Goal: Navigation & Orientation: Find specific page/section

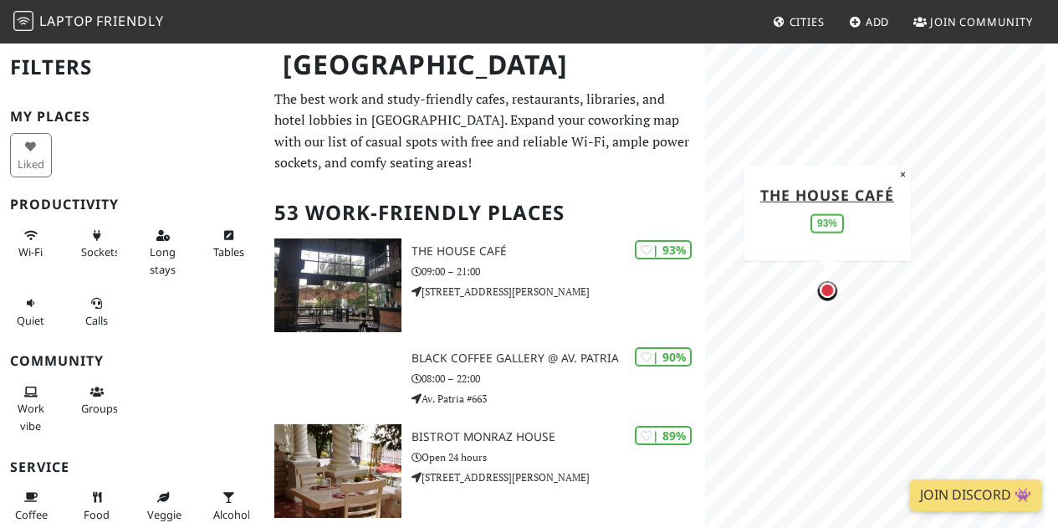
click at [900, 205] on div "MapLibre | Protomaps © OpenStreetMap The House Café 93% ×" at bounding box center [881, 306] width 353 height 528
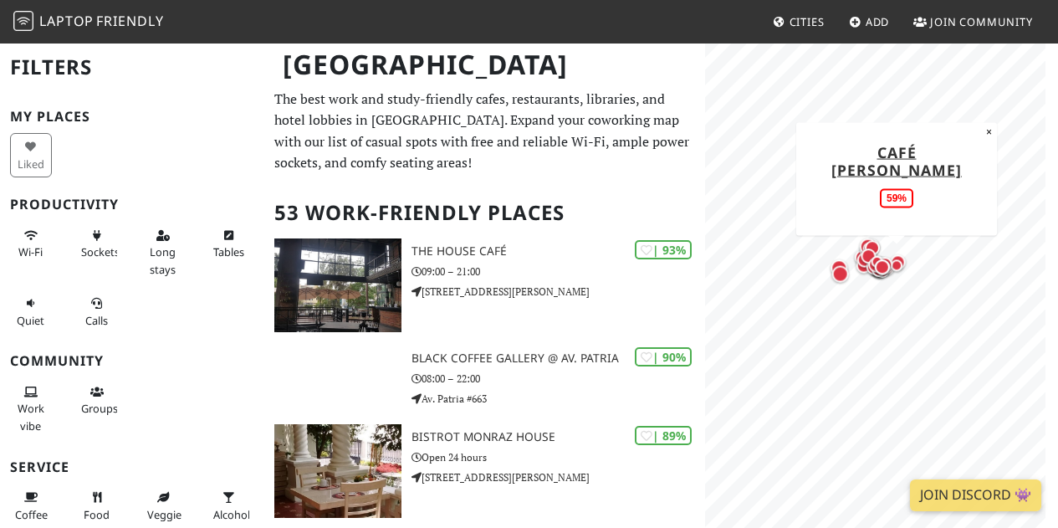
drag, startPoint x: 737, startPoint y: 297, endPoint x: 896, endPoint y: 254, distance: 164.5
click at [896, 83] on div at bounding box center [881, 83] width 333 height 0
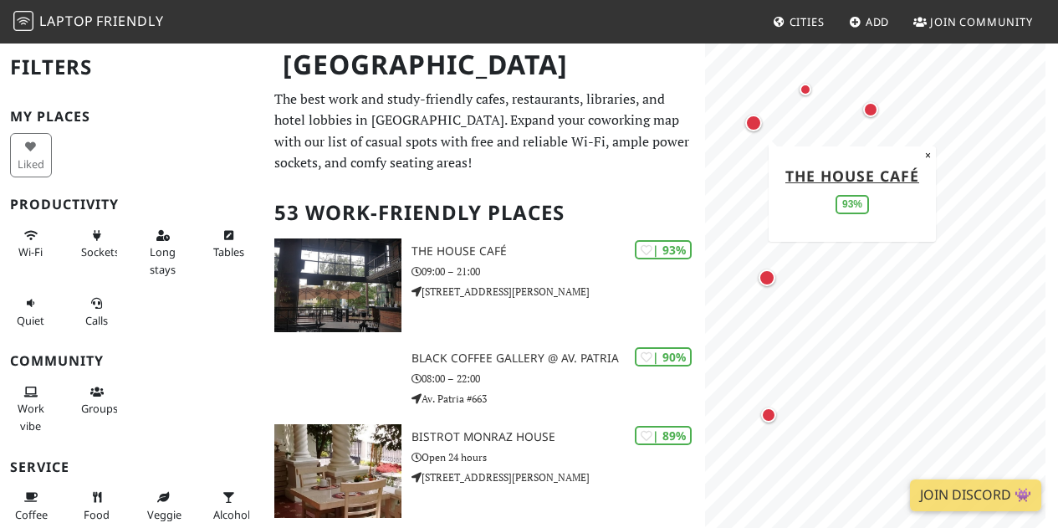
click at [753, 122] on div "Map marker" at bounding box center [753, 123] width 17 height 17
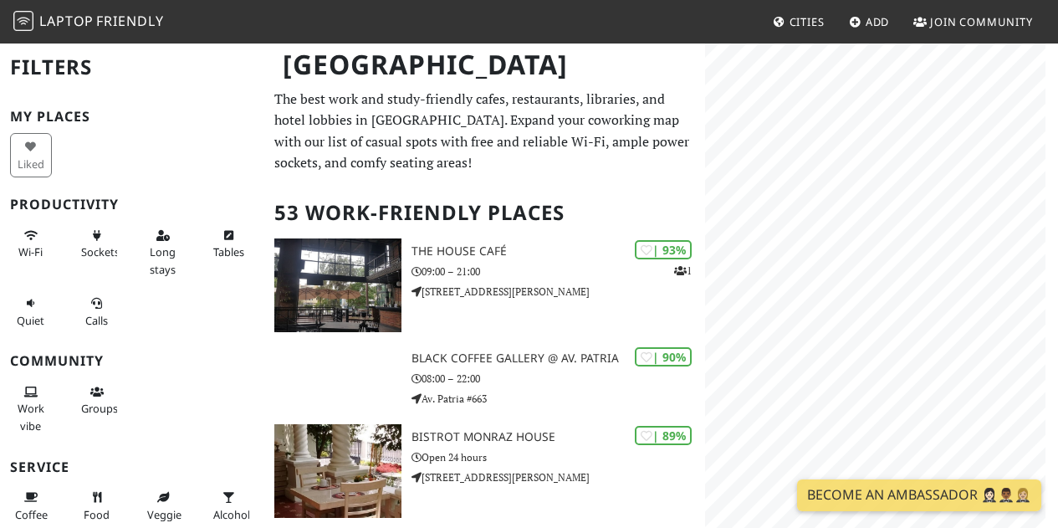
click at [696, 0] on html "Laptop Friendly Cities Add Join Community [GEOGRAPHIC_DATA] Filters My Places L…" at bounding box center [529, 264] width 1058 height 528
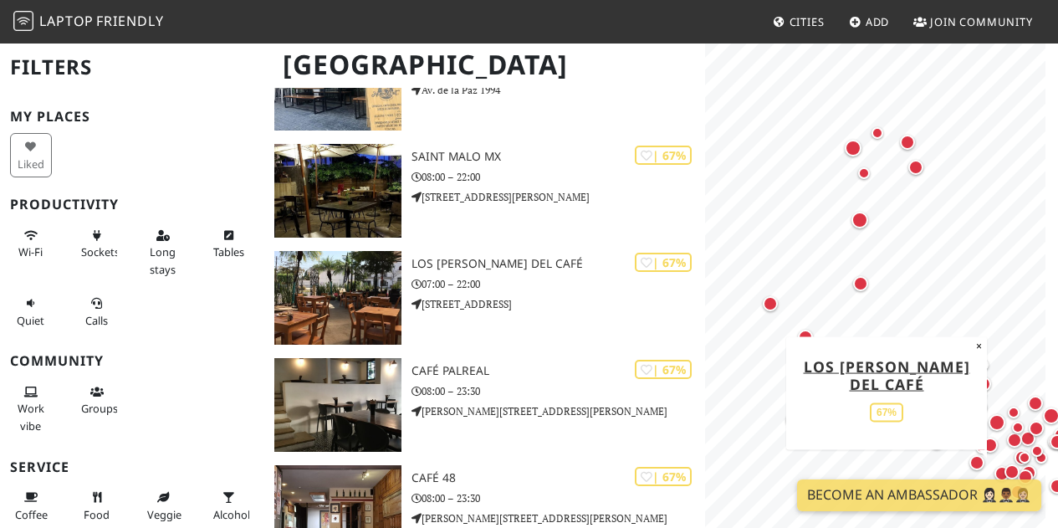
scroll to position [2508, 0]
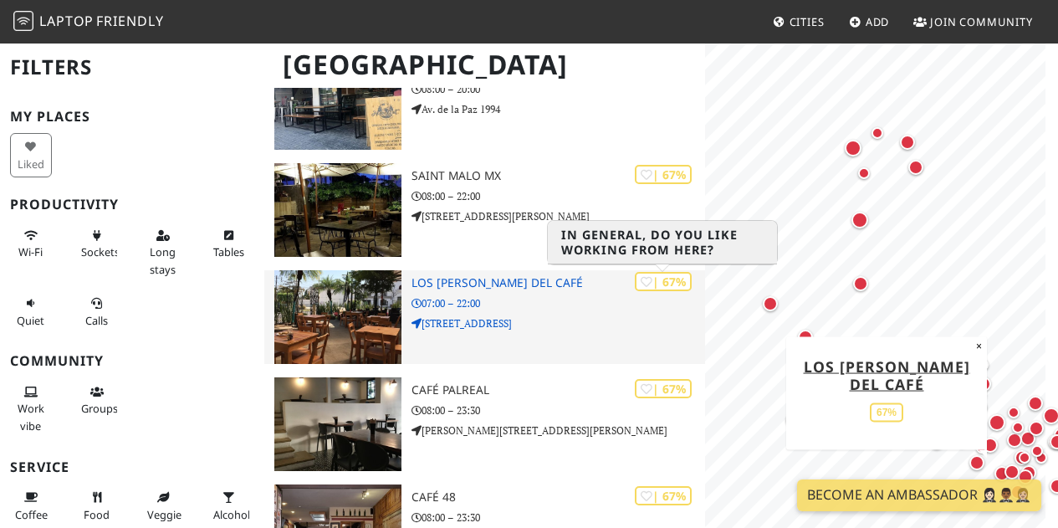
click at [640, 282] on icon at bounding box center [646, 283] width 12 height 12
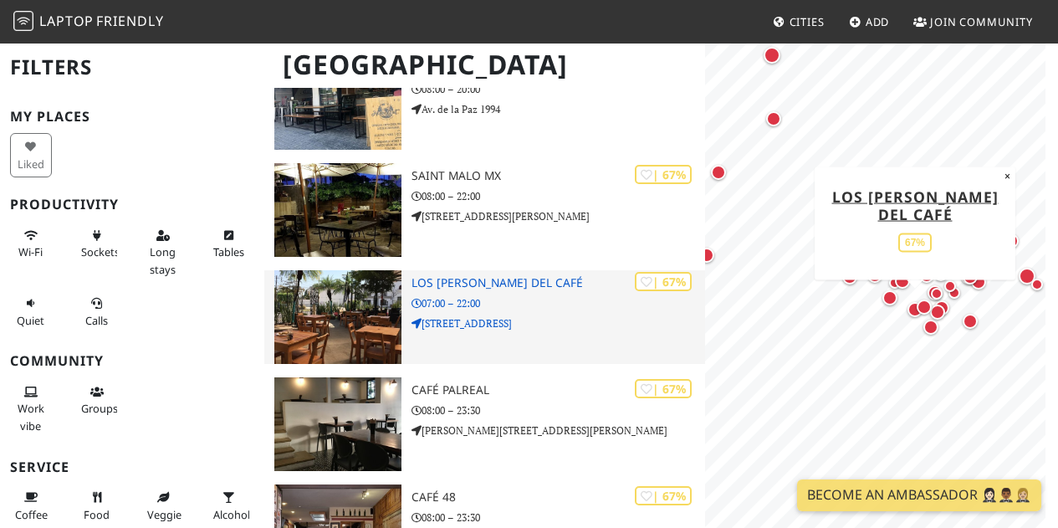
click at [482, 278] on h3 "Los [PERSON_NAME] del Café" at bounding box center [557, 283] width 293 height 14
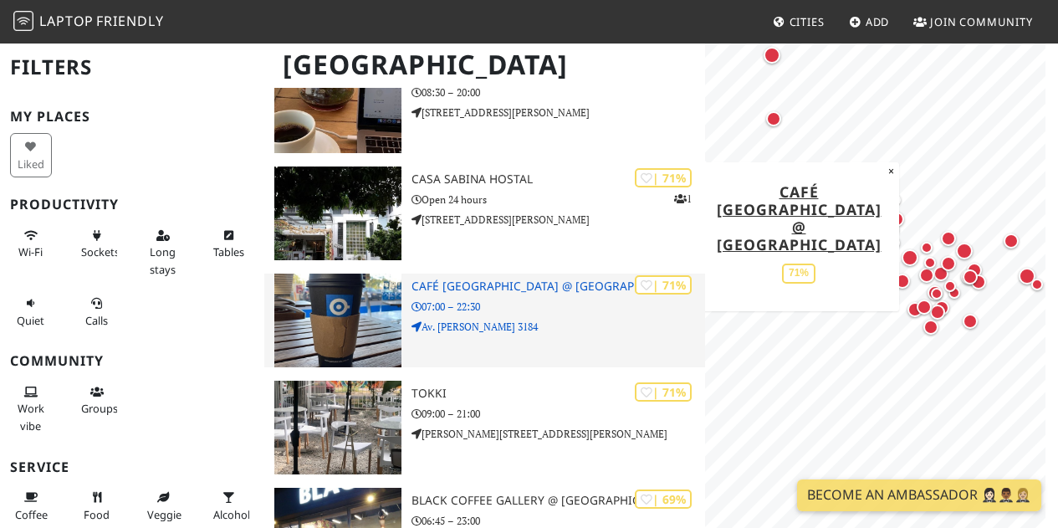
scroll to position [1672, 0]
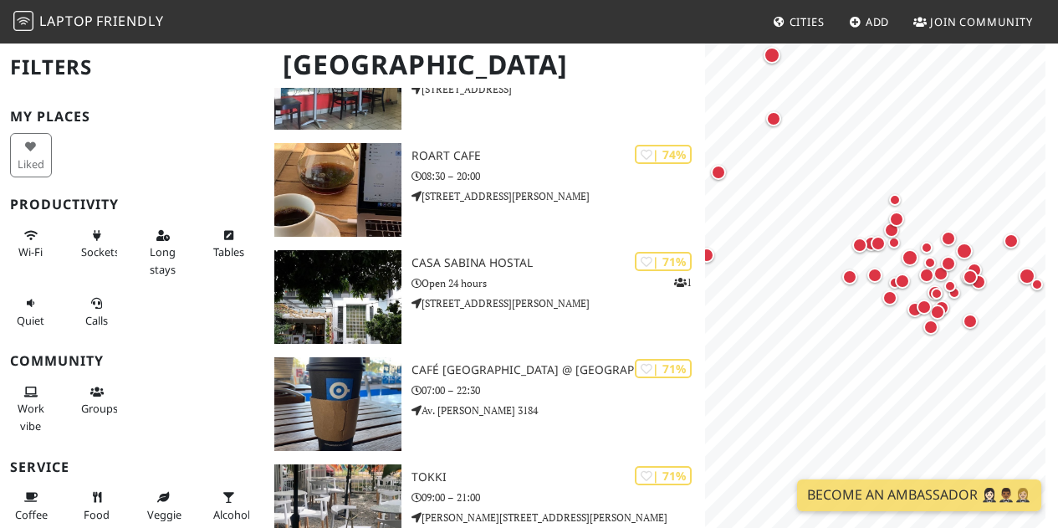
click at [632, 33] on nav "Laptop Friendly Cities Add Join Community" at bounding box center [529, 21] width 1058 height 43
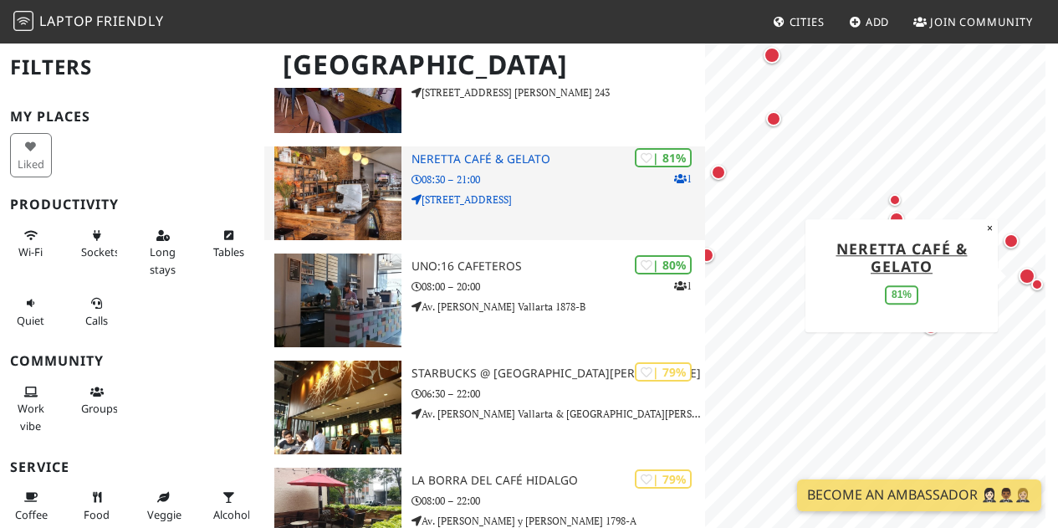
scroll to position [669, 0]
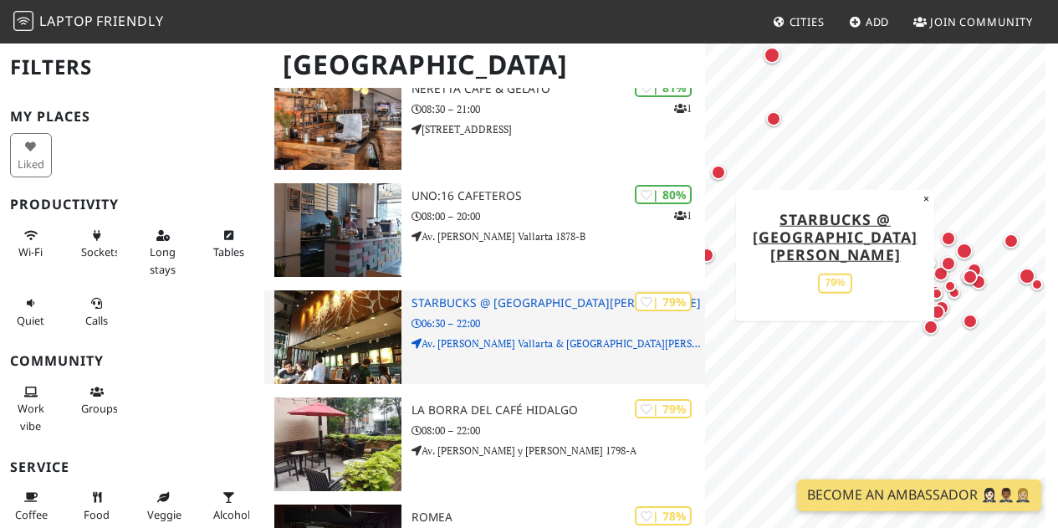
click at [514, 331] on div "| 79% Starbucks @ Plaza Sania 06:30 – 22:00 Av. Ignacio L. Vallarta & Avenida J…" at bounding box center [557, 337] width 293 height 94
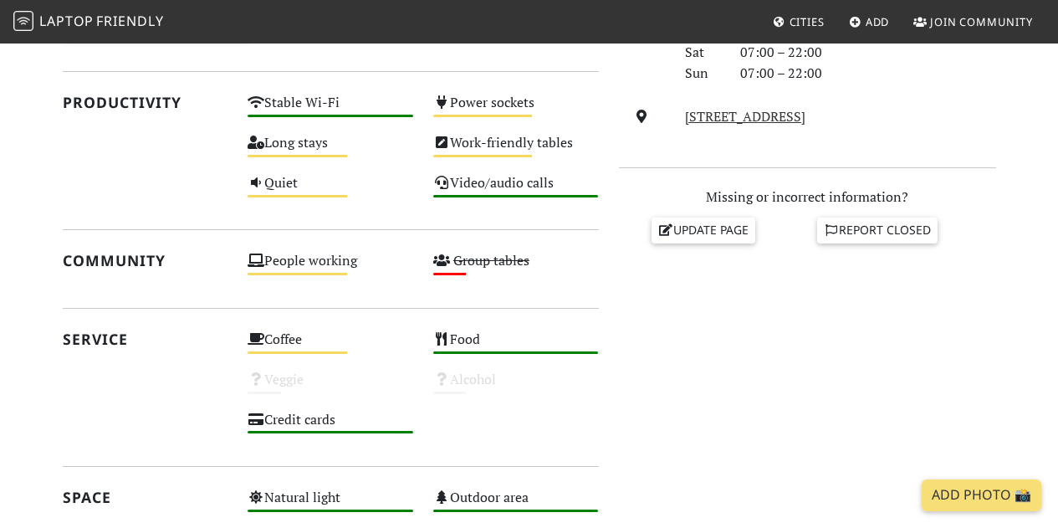
scroll to position [502, 0]
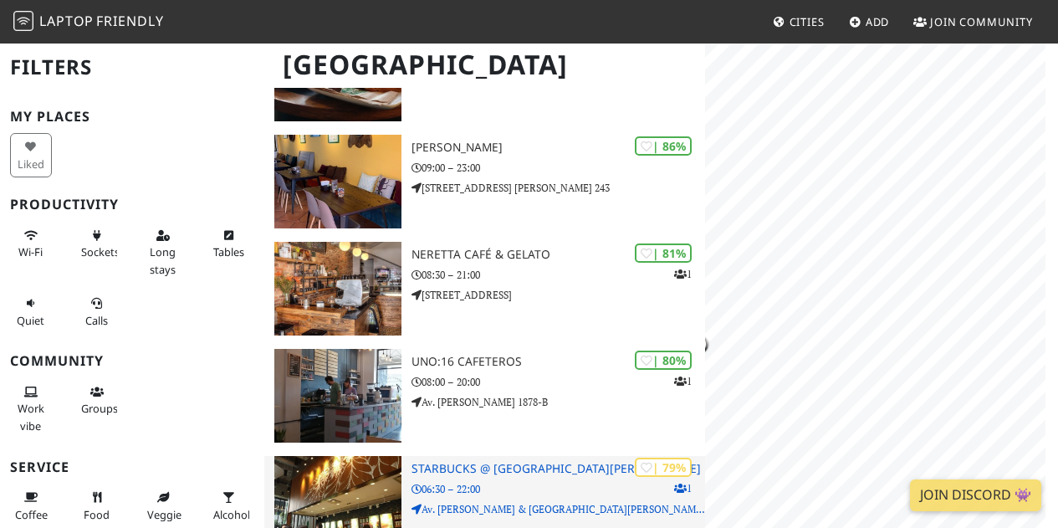
scroll to position [502, 0]
